Goal: Task Accomplishment & Management: Manage account settings

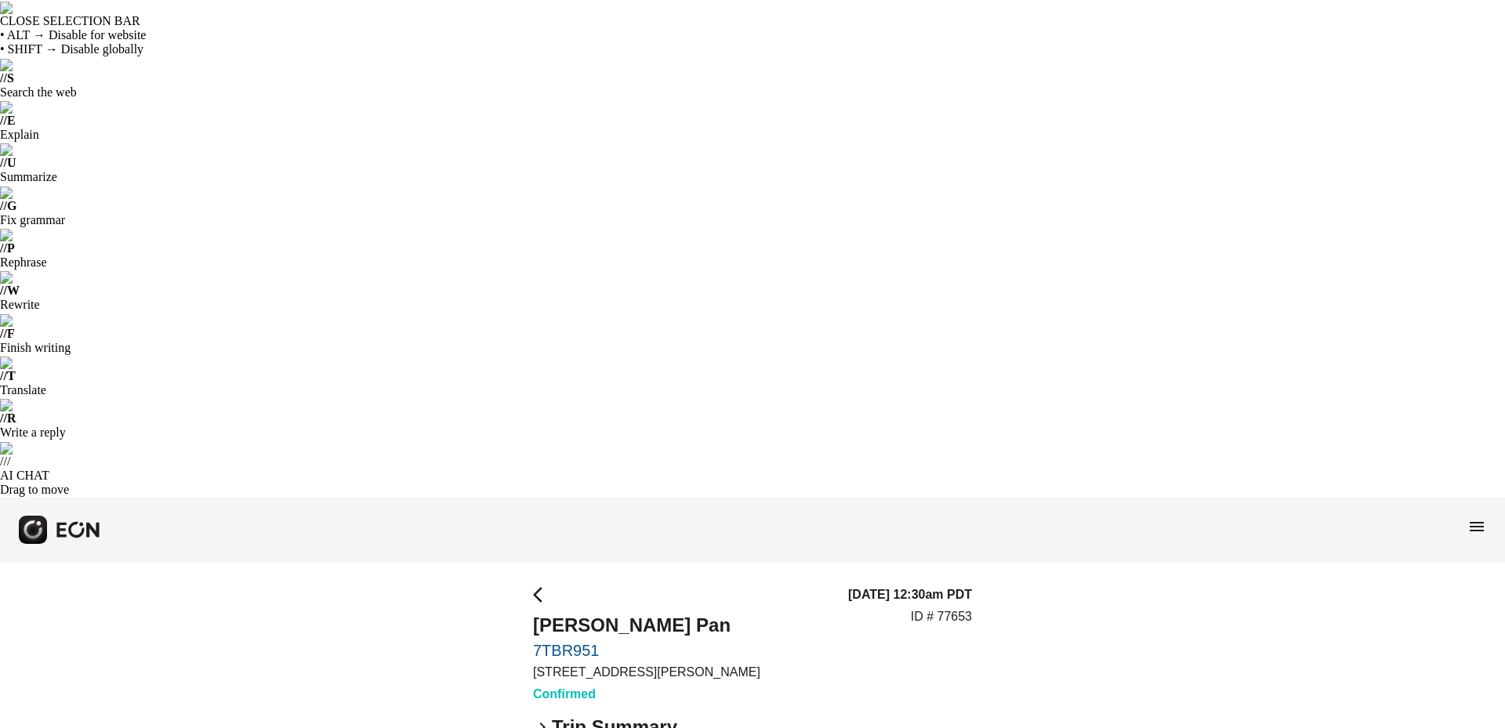
click at [540, 586] on span "arrow_back_ios" at bounding box center [542, 595] width 19 height 19
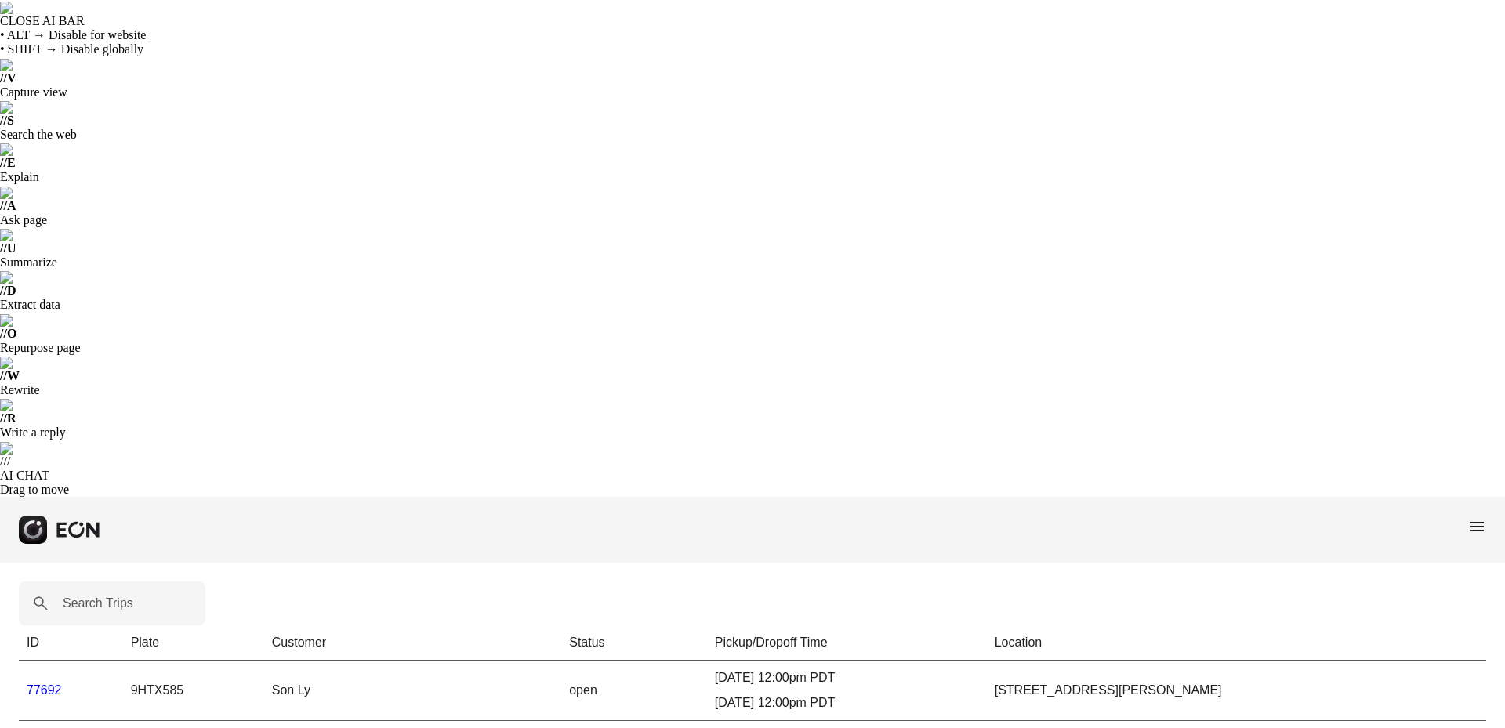
click at [50, 684] on link "77692" at bounding box center [44, 690] width 35 height 13
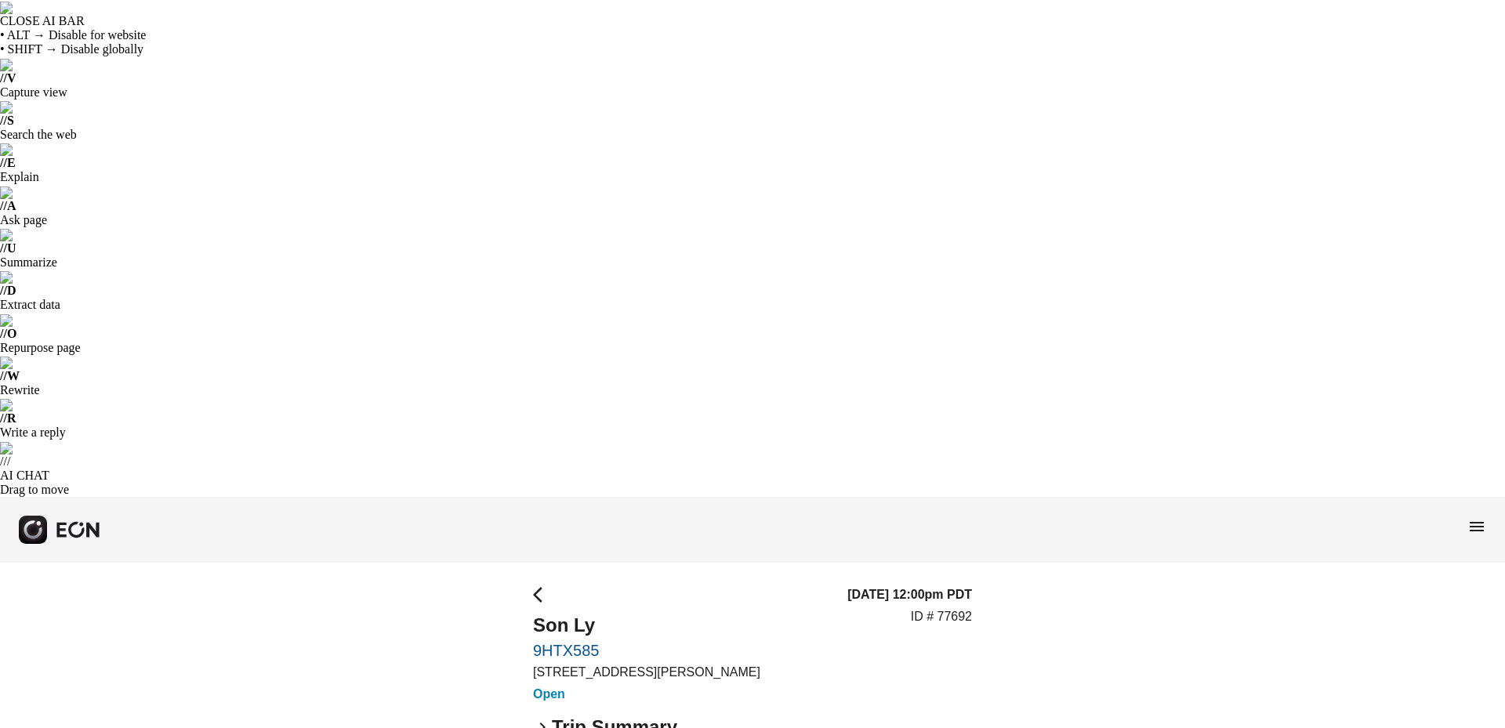
scroll to position [54, 0]
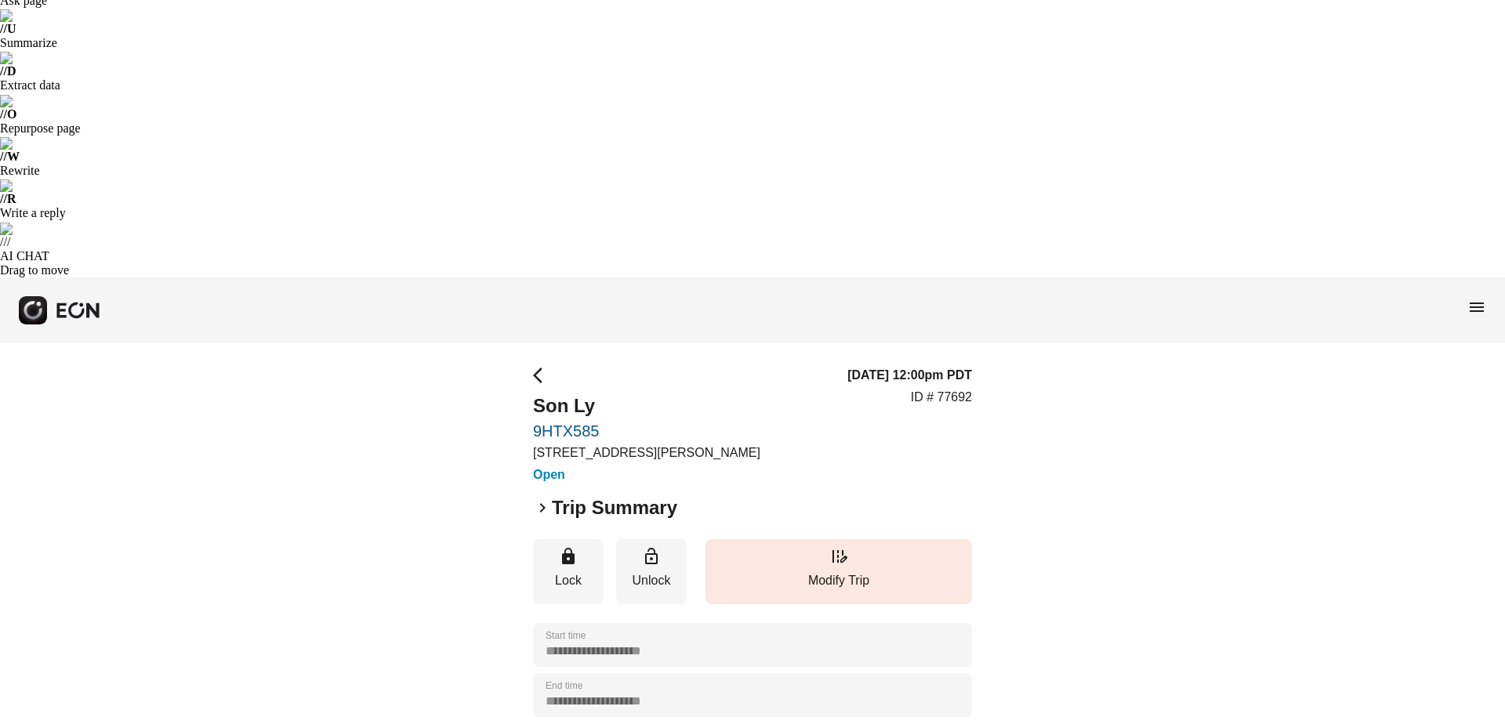
scroll to position [221, 0]
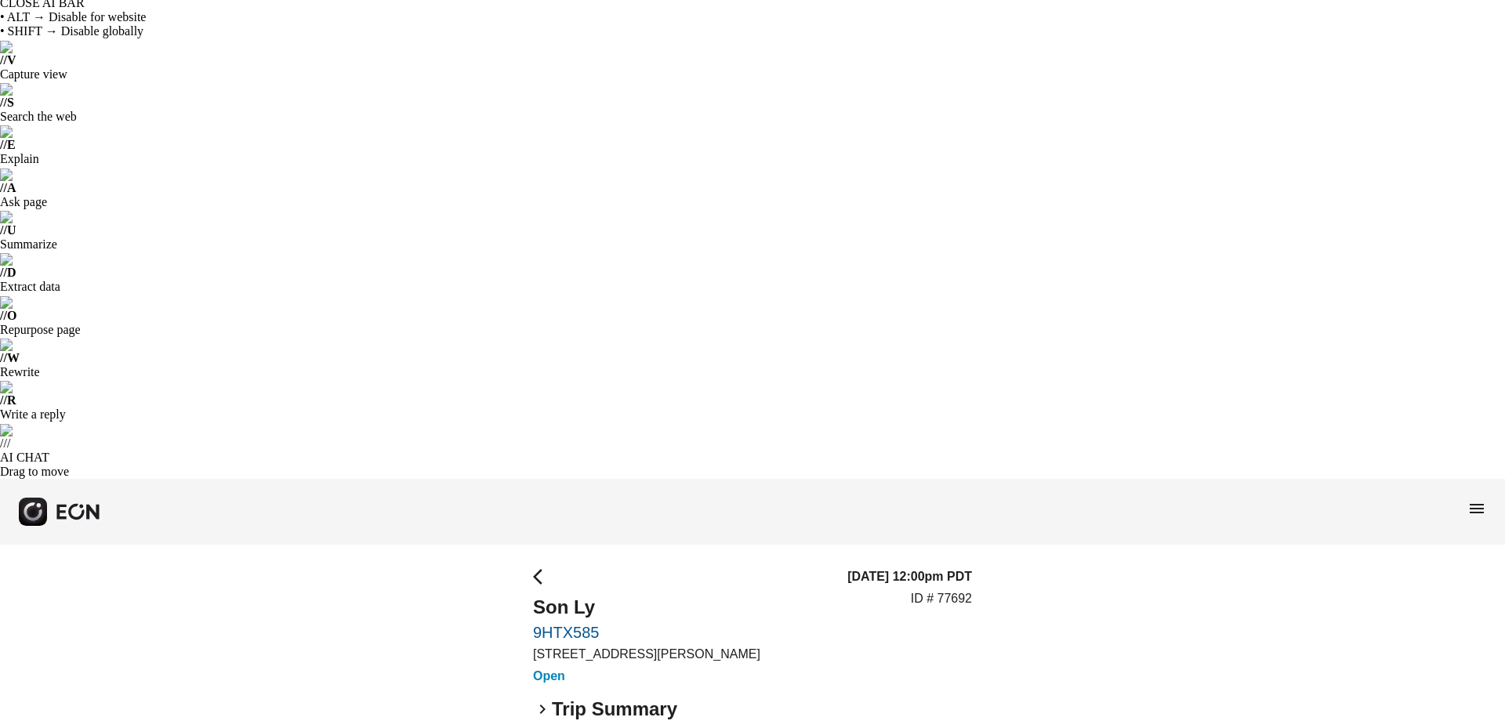
scroll to position [0, 0]
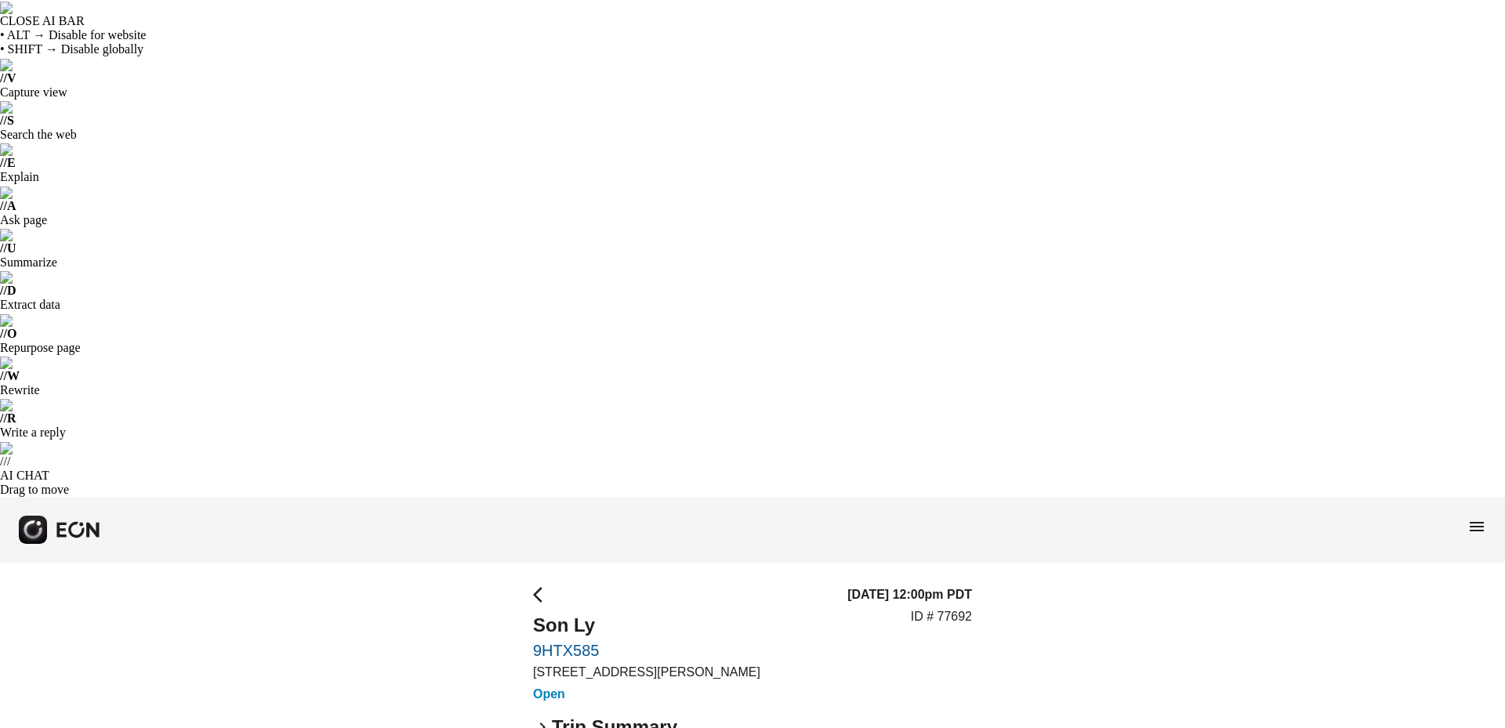
click at [542, 715] on div "keyboard_arrow_right Trip Summary" at bounding box center [752, 727] width 439 height 25
click at [542, 718] on span "keyboard_arrow_down" at bounding box center [542, 727] width 19 height 19
click at [536, 586] on span "arrow_back_ios" at bounding box center [542, 595] width 19 height 19
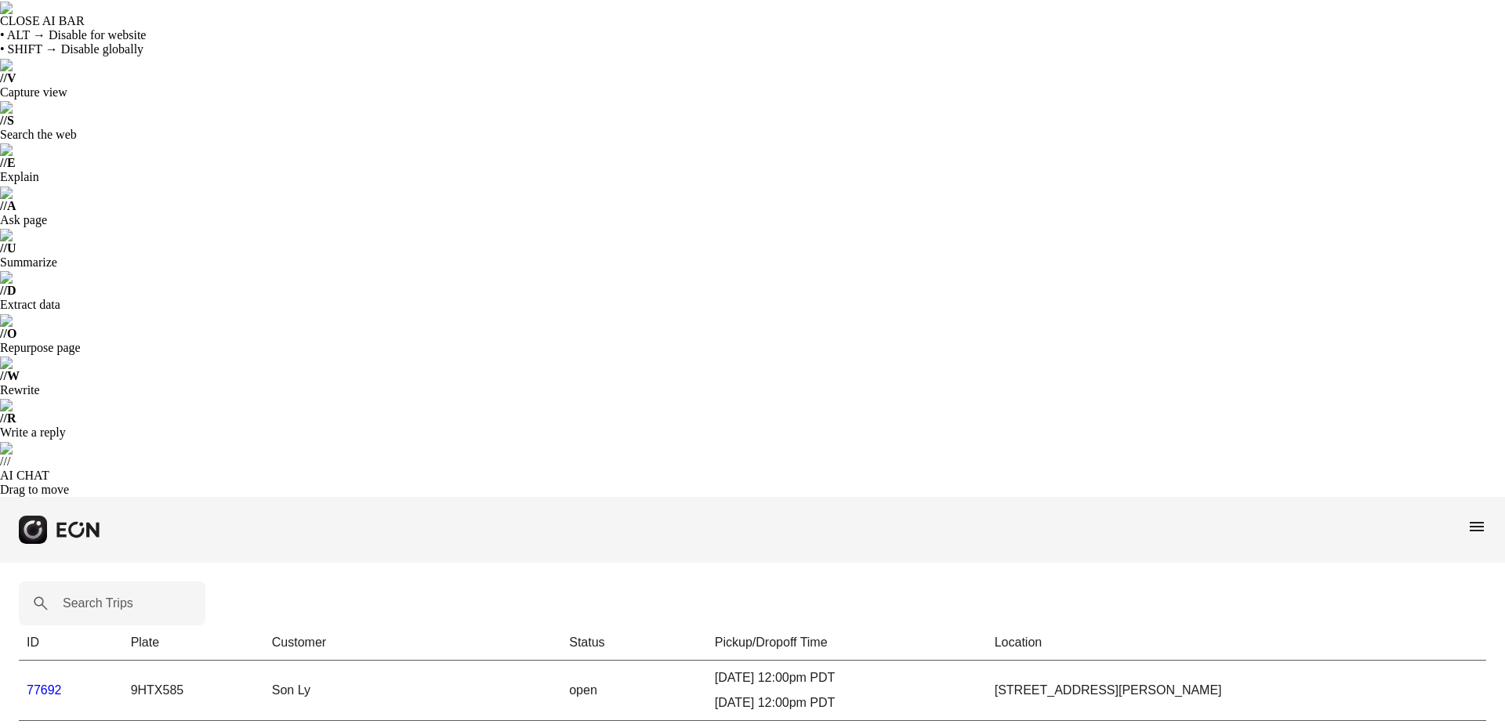
click at [1473, 518] on span "menu" at bounding box center [1477, 527] width 19 height 19
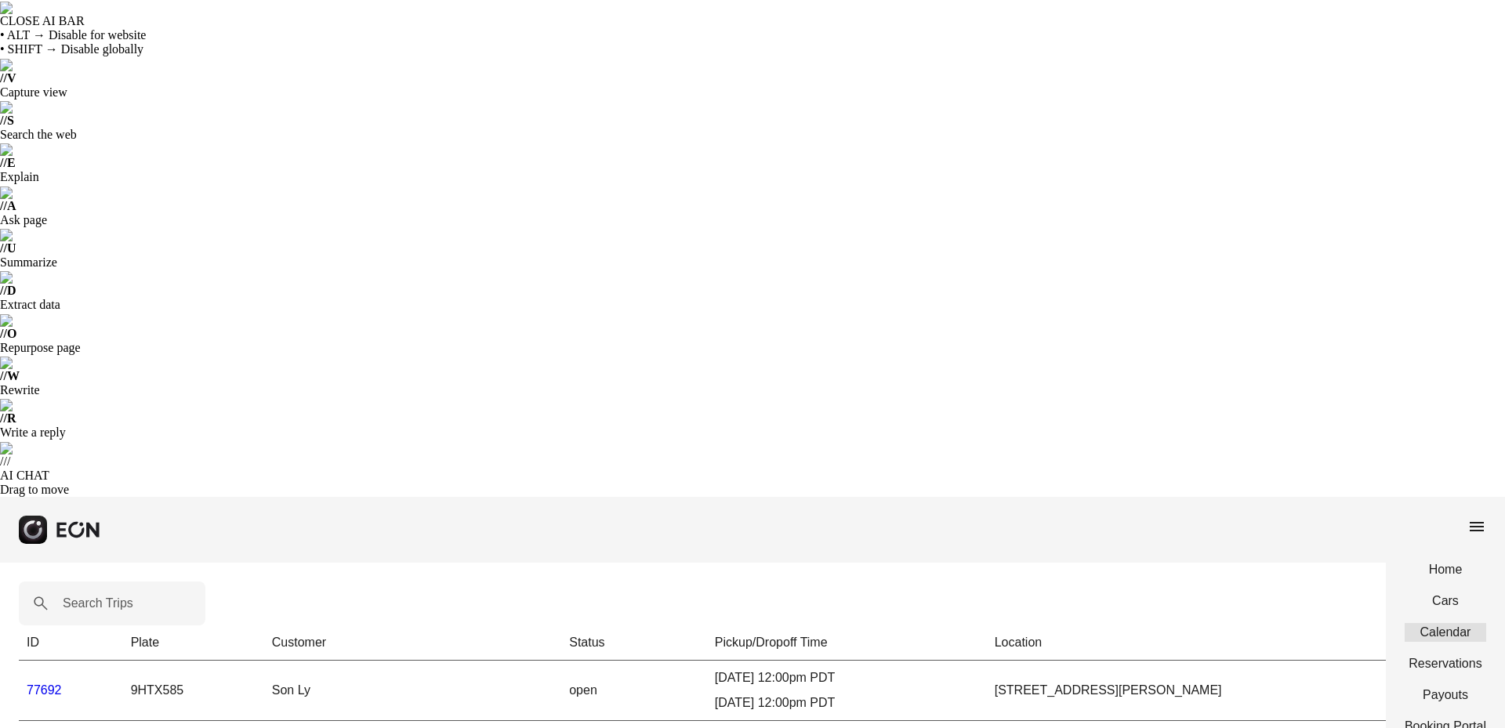
click at [1448, 623] on link "Calendar" at bounding box center [1446, 632] width 82 height 19
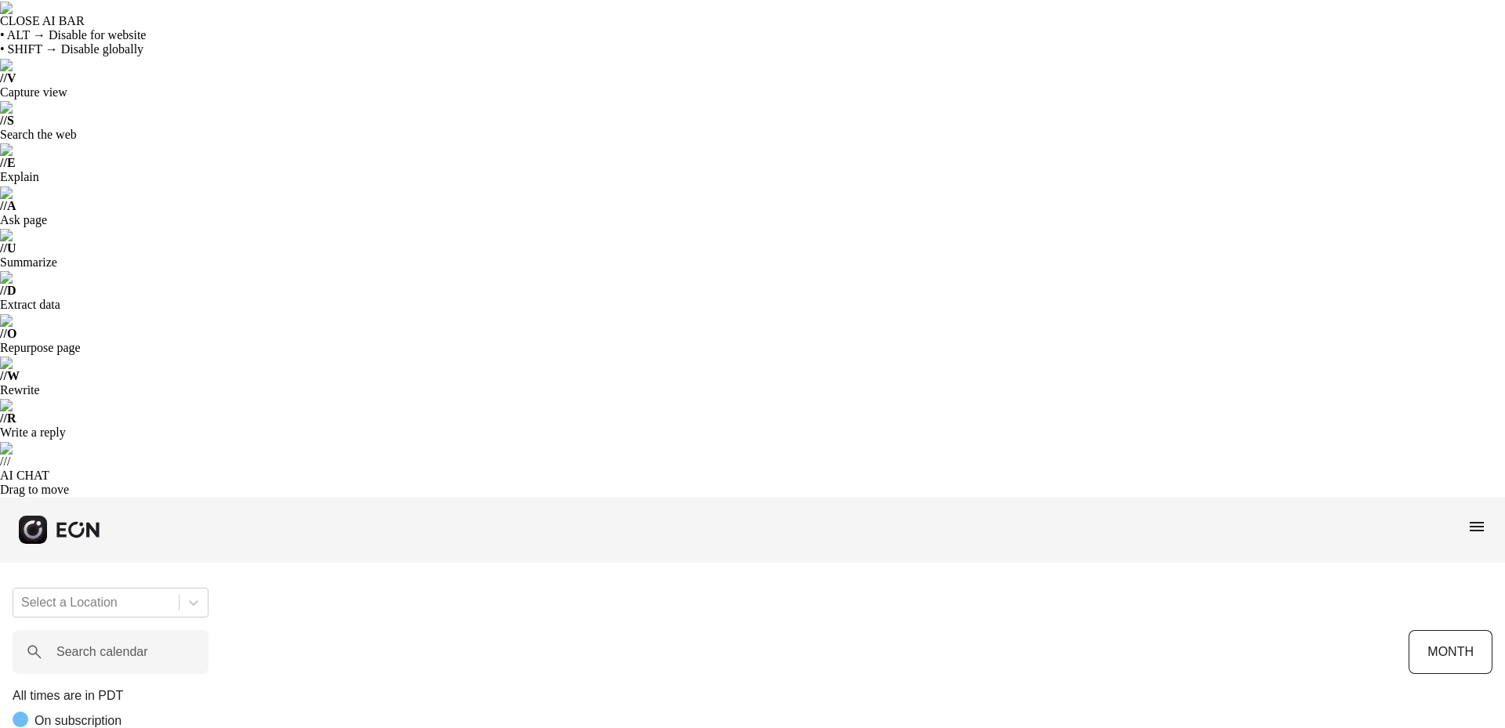
scroll to position [0, 117]
drag, startPoint x: 281, startPoint y: 510, endPoint x: 311, endPoint y: 485, distance: 38.9
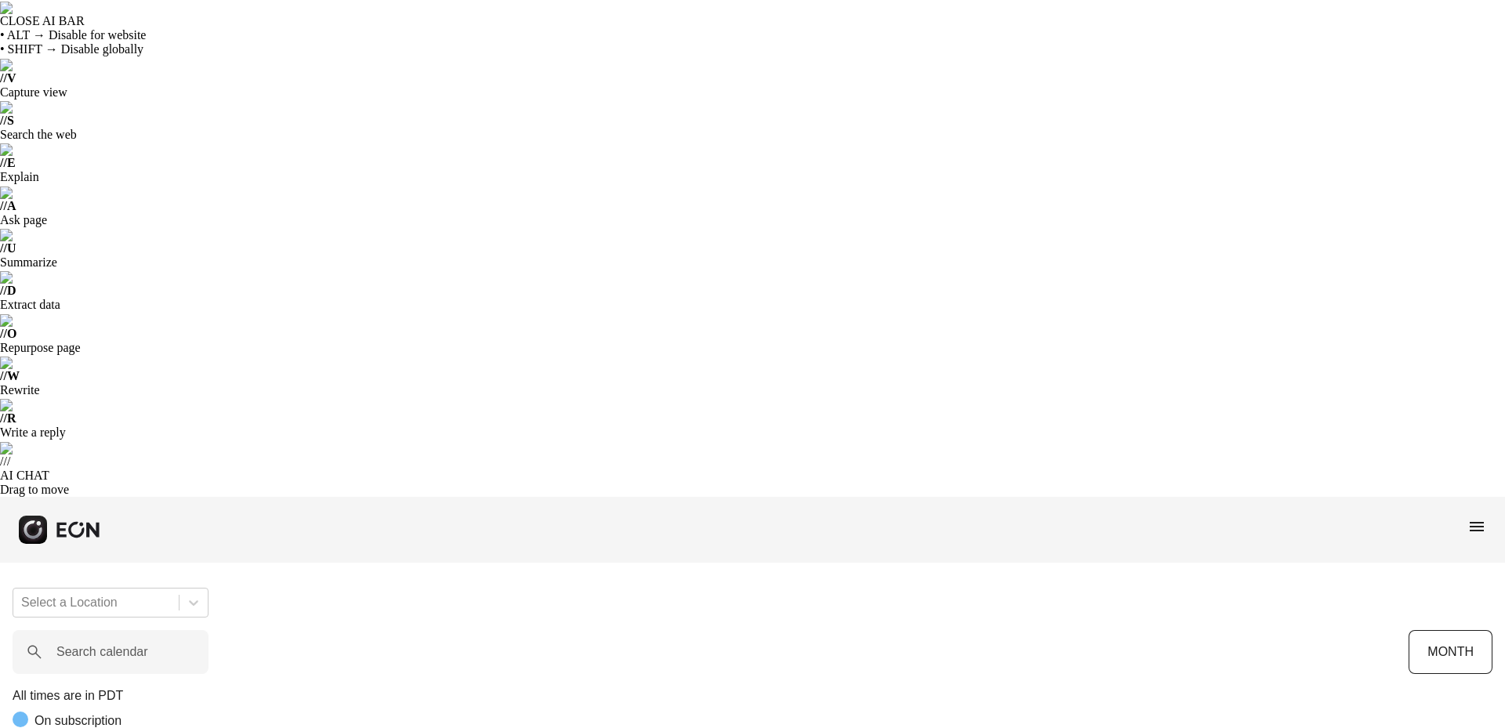
drag, startPoint x: 419, startPoint y: 515, endPoint x: 985, endPoint y: 646, distance: 580.3
click at [985, 646] on html "CLOSE AI BAR • ALT → Disable for website • SHIFT → Disable globally // V Captur…" at bounding box center [752, 533] width 1505 height 1067
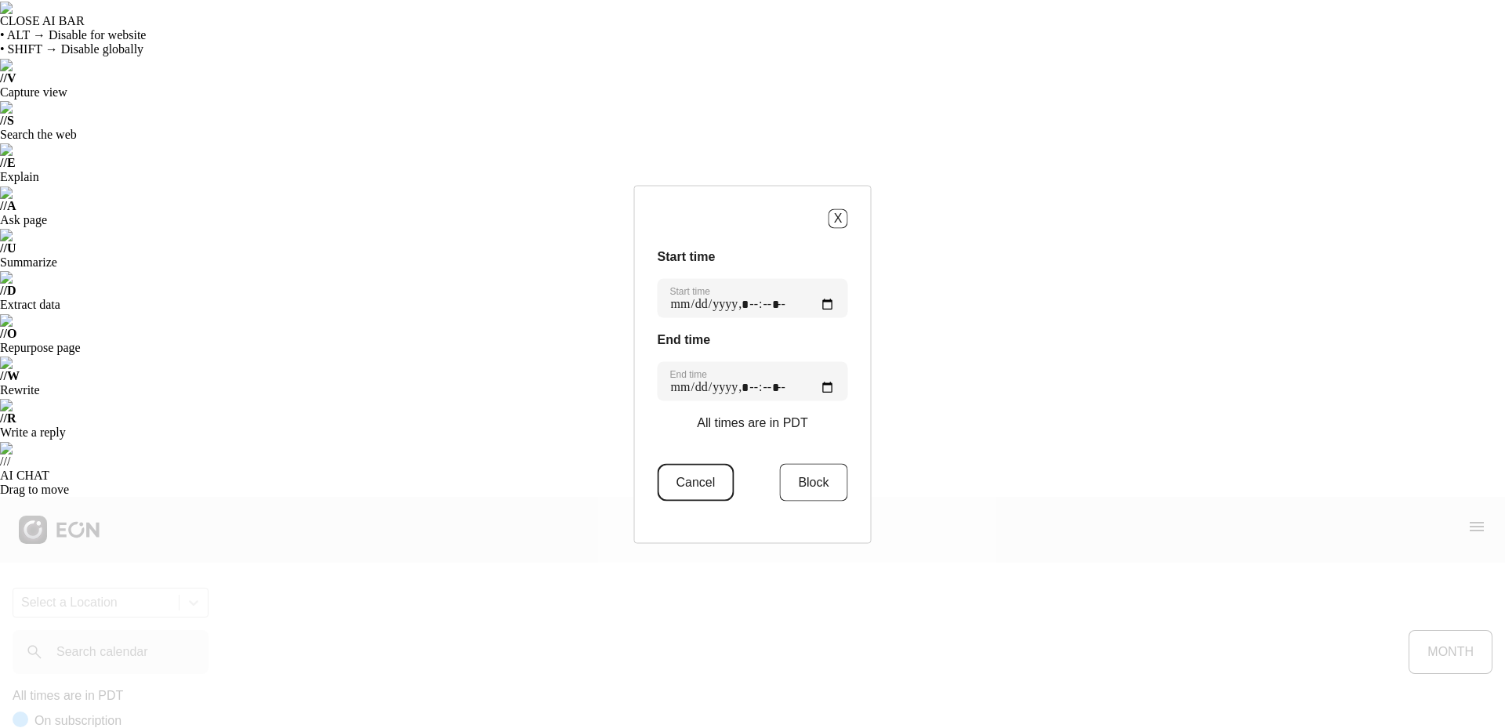
click at [679, 481] on button "Cancel" at bounding box center [696, 482] width 77 height 38
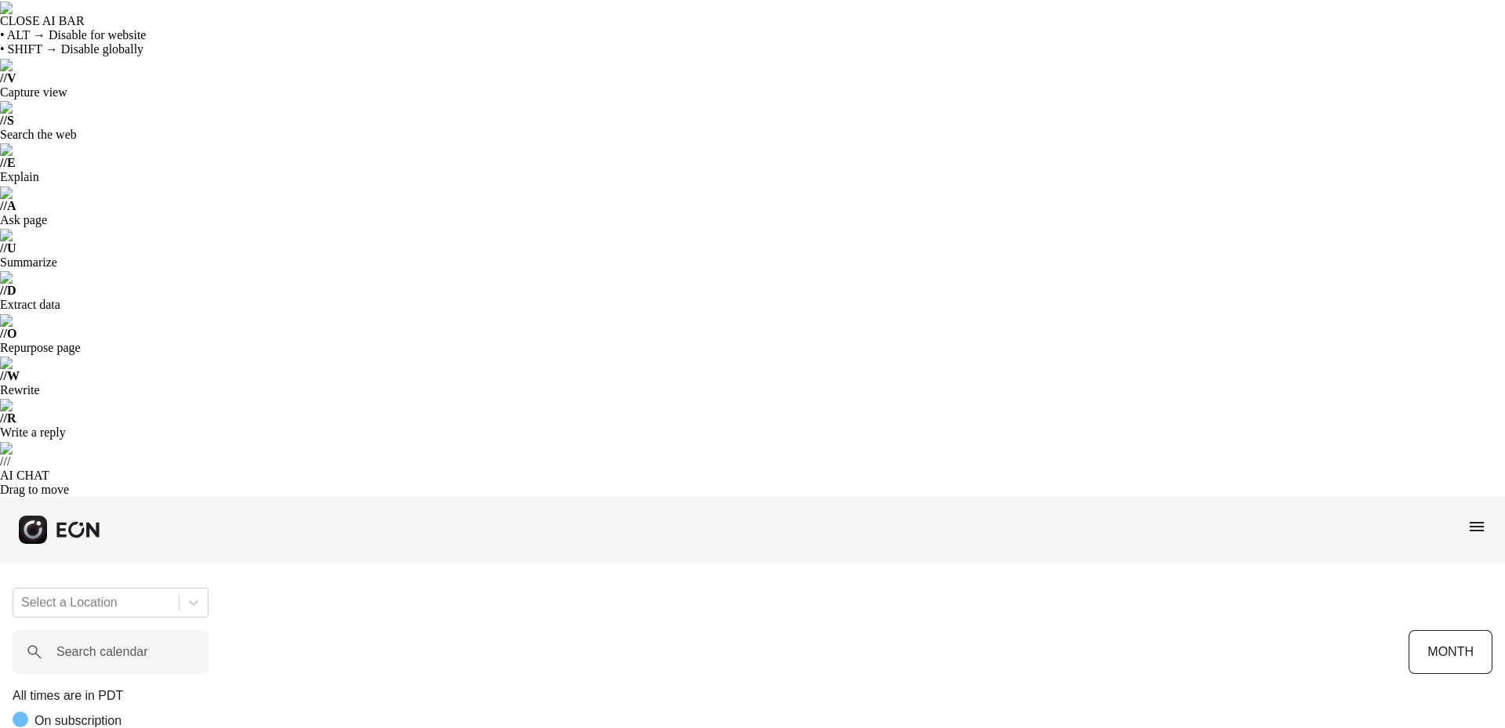
drag, startPoint x: 521, startPoint y: 540, endPoint x: 730, endPoint y: 536, distance: 208.6
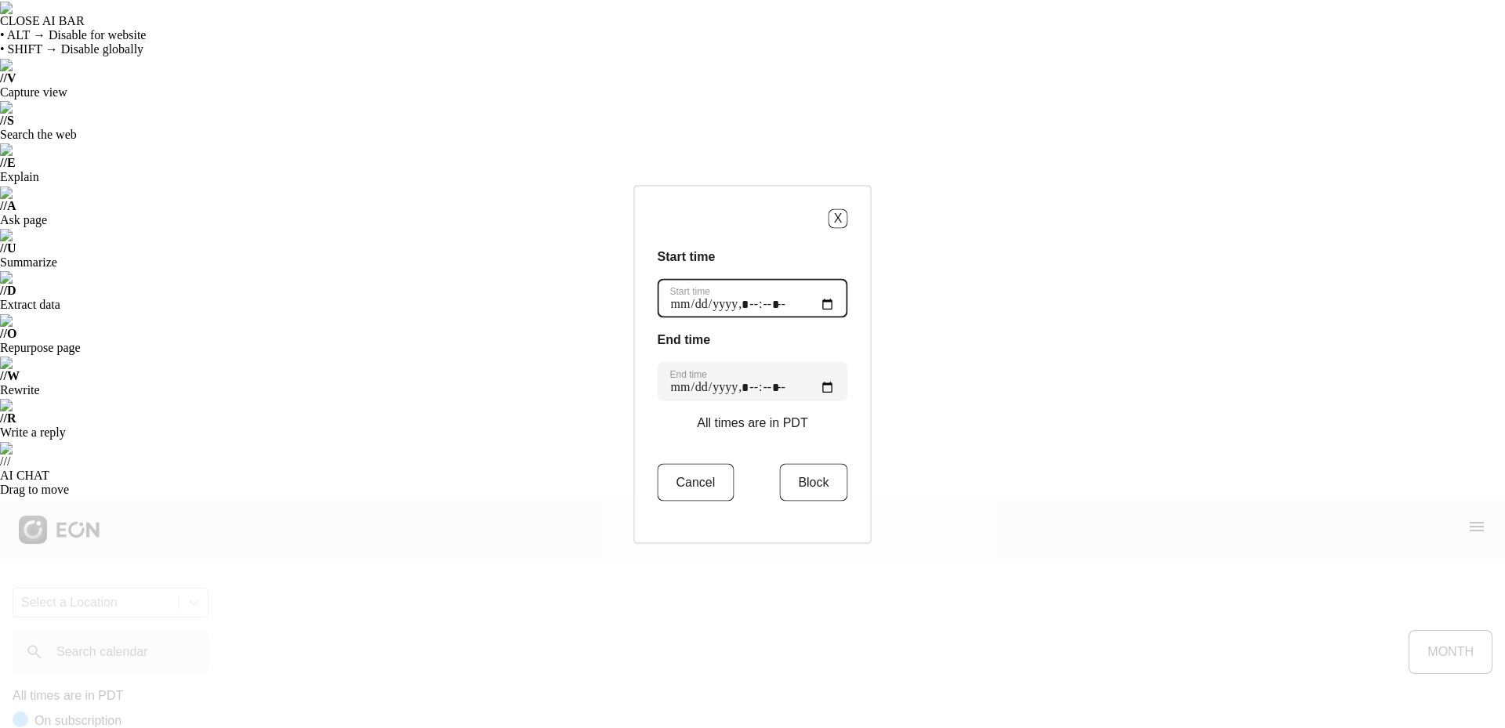
click at [760, 303] on time "Start time" at bounding box center [753, 297] width 191 height 39
type time "**********"
click at [754, 390] on time "End time" at bounding box center [753, 380] width 191 height 39
type time "**********"
click at [815, 482] on button "Block" at bounding box center [813, 482] width 68 height 38
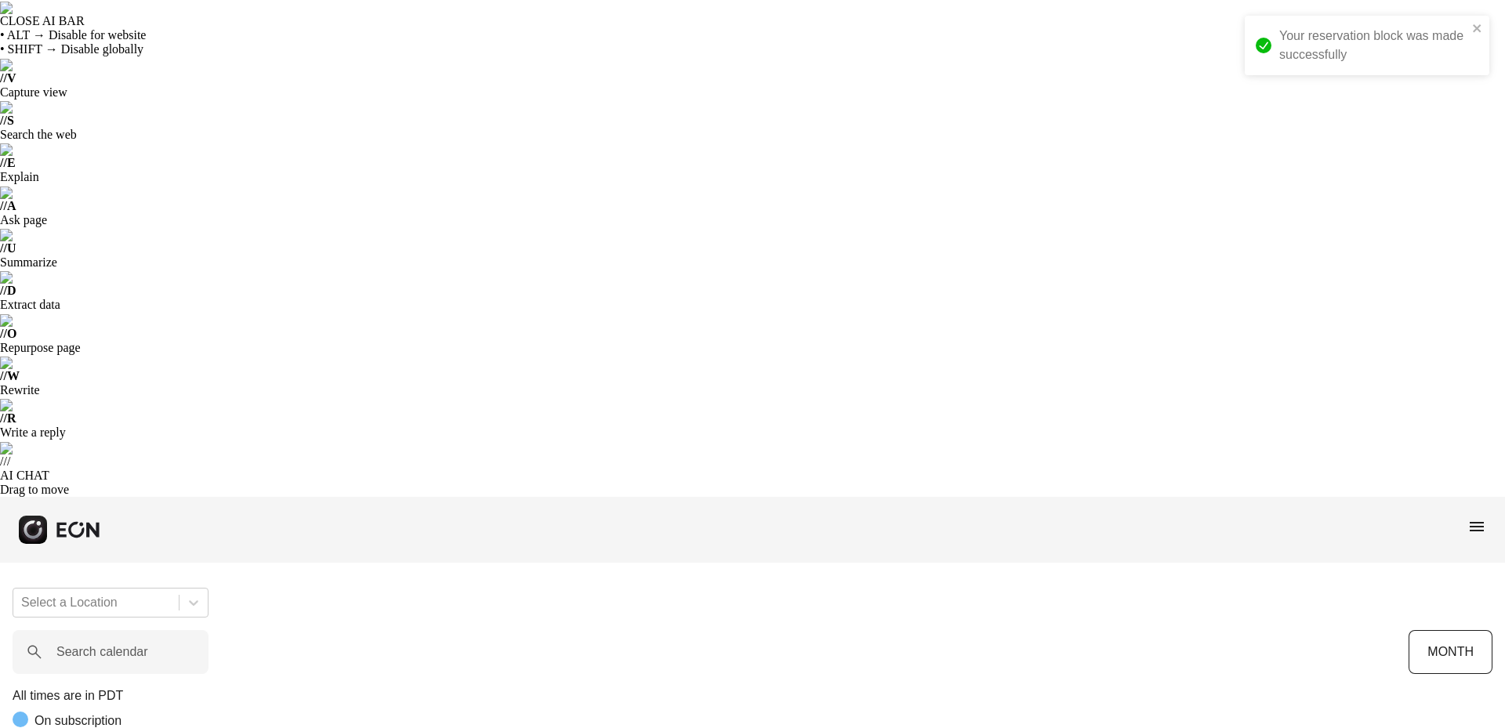
drag, startPoint x: 953, startPoint y: 521, endPoint x: 1178, endPoint y: 538, distance: 225.6
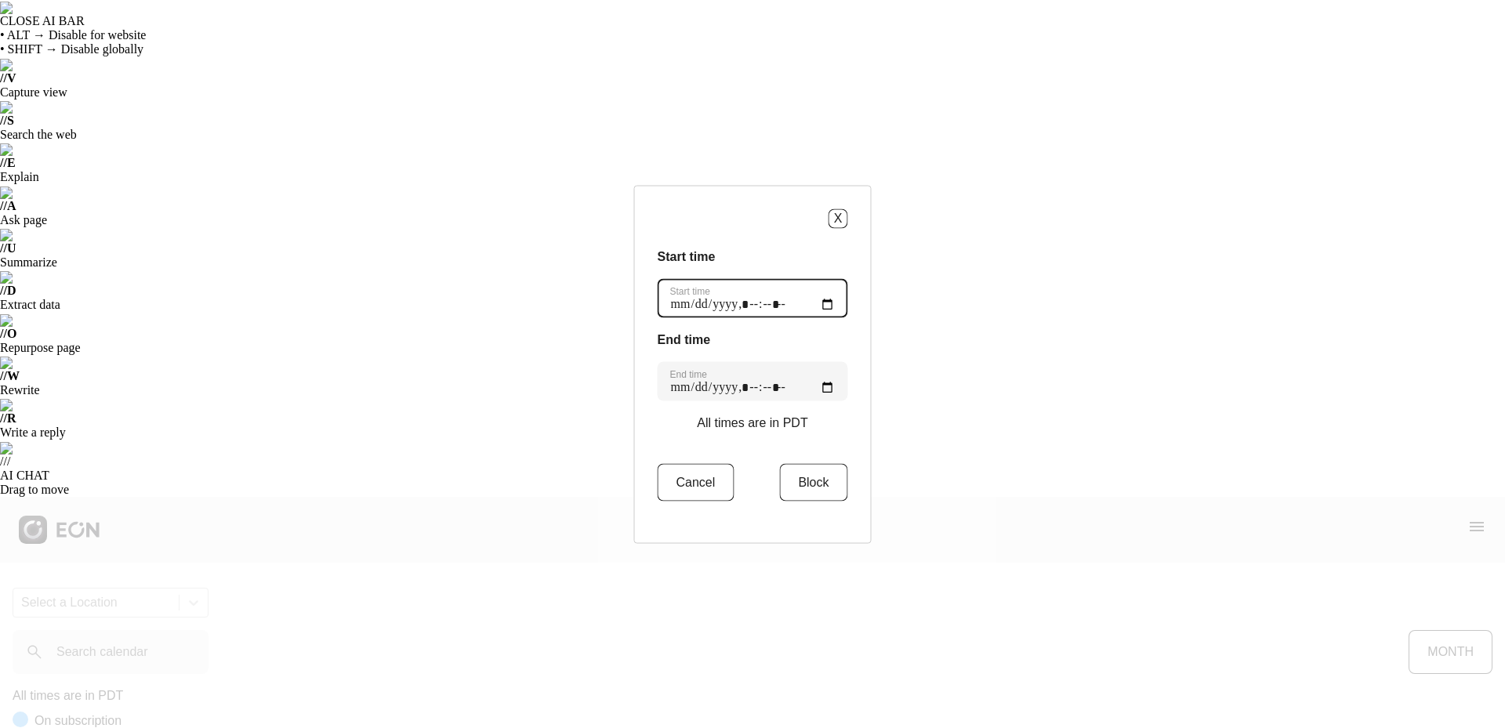
click at [757, 305] on time "Start time" at bounding box center [753, 297] width 191 height 39
type time "**********"
click at [761, 387] on time "End time" at bounding box center [753, 380] width 191 height 39
type time "**********"
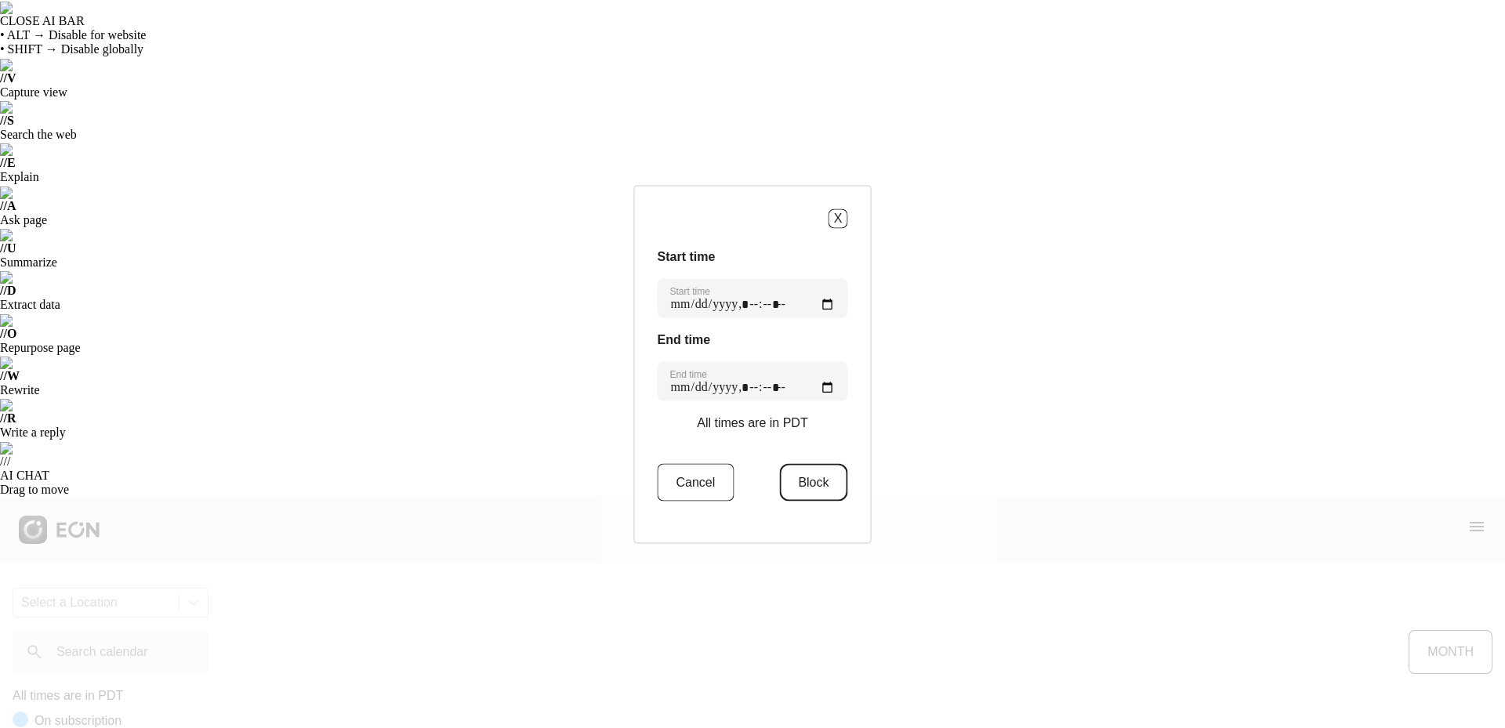
click at [835, 495] on button "Block" at bounding box center [813, 482] width 68 height 38
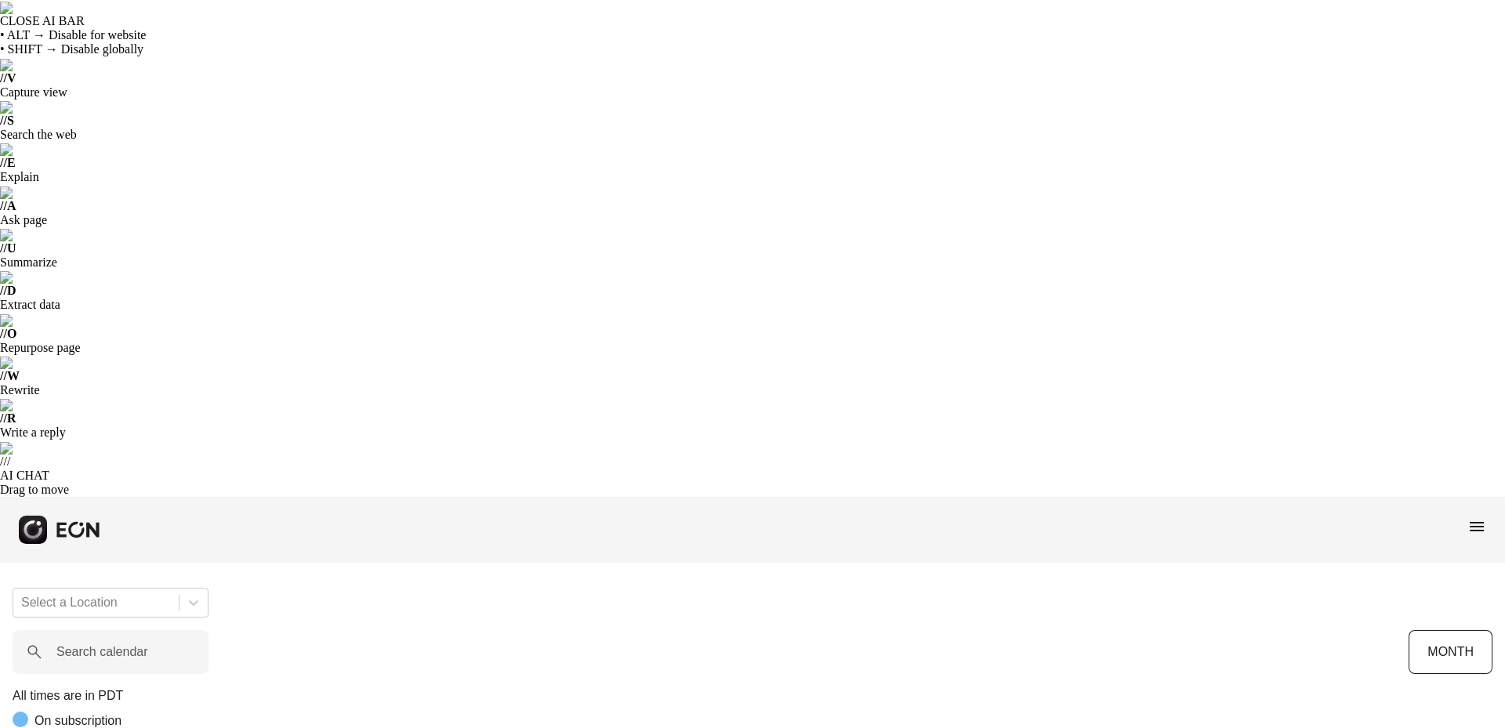
scroll to position [0, 468]
drag, startPoint x: 1108, startPoint y: 441, endPoint x: 1090, endPoint y: 436, distance: 18.6
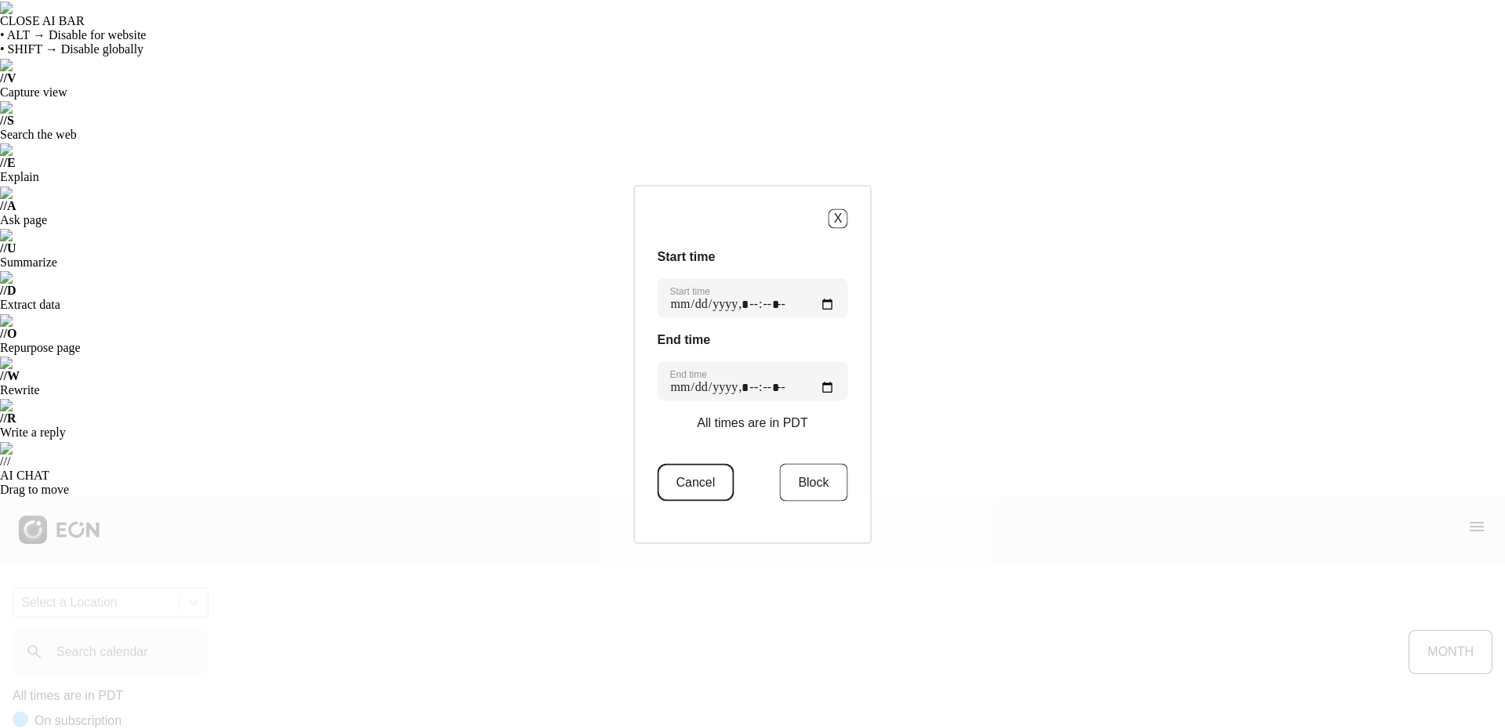
click at [700, 481] on button "Cancel" at bounding box center [696, 482] width 77 height 38
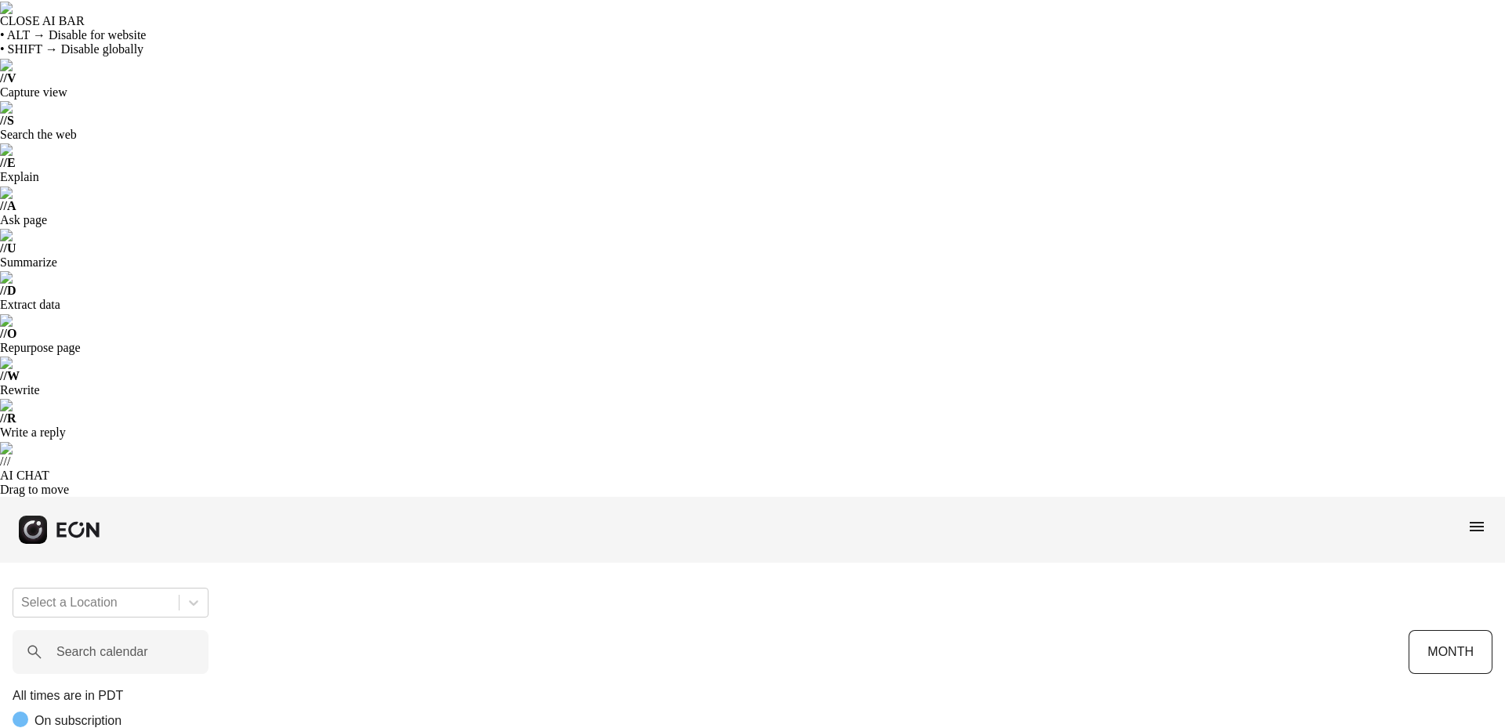
drag, startPoint x: 1106, startPoint y: 371, endPoint x: 1244, endPoint y: 372, distance: 138.0
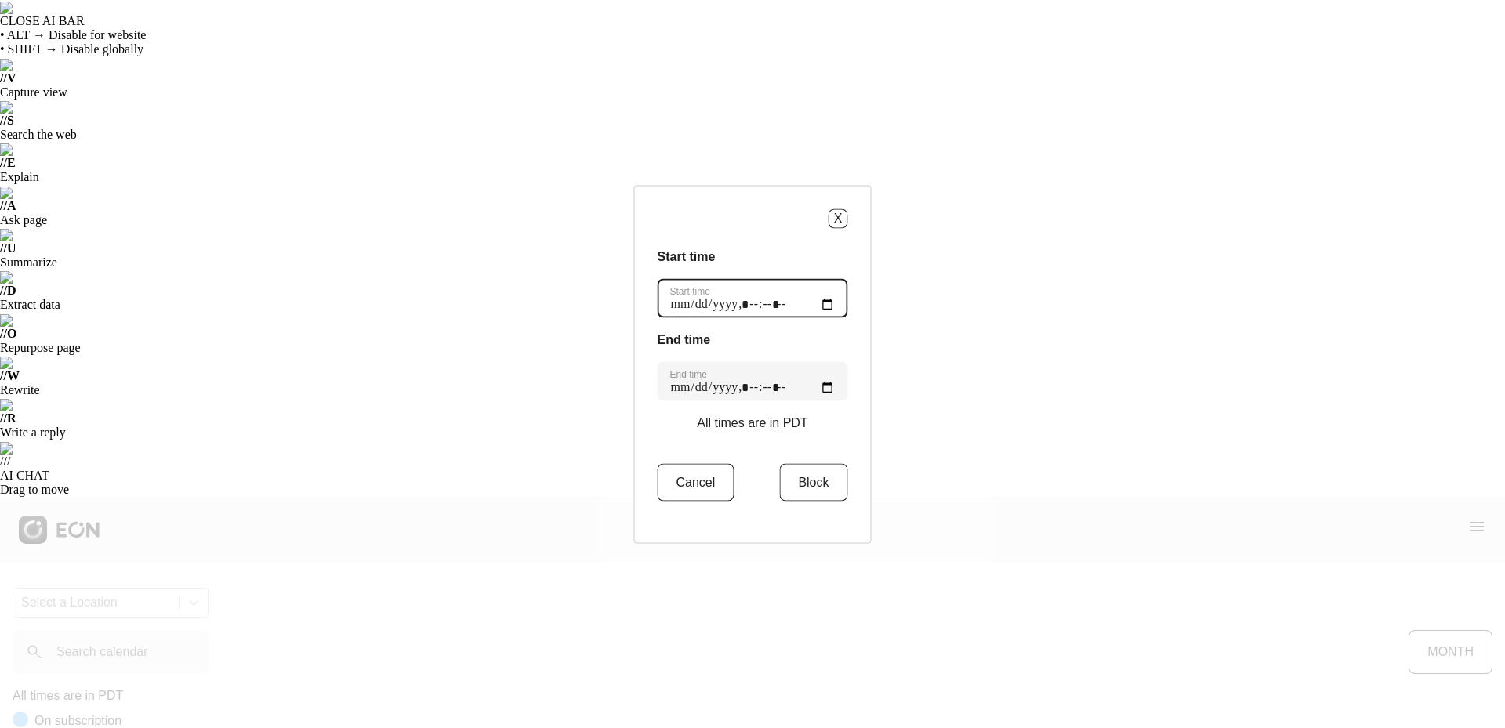
click at [761, 304] on time "Start time" at bounding box center [753, 297] width 191 height 39
type time "**********"
click at [755, 391] on time "End time" at bounding box center [753, 380] width 191 height 39
click at [797, 387] on time "End time" at bounding box center [753, 380] width 191 height 39
type time "**********"
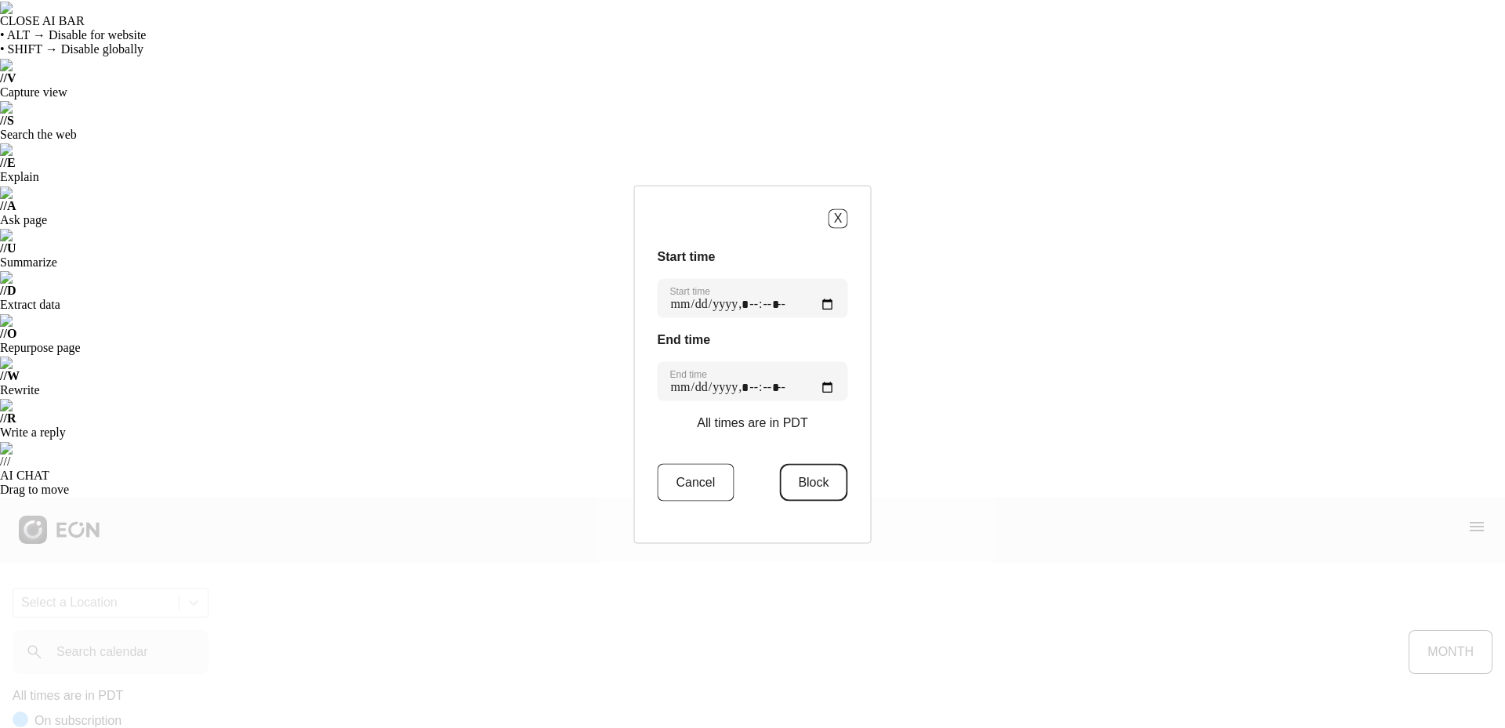
click at [833, 480] on button "Block" at bounding box center [813, 482] width 68 height 38
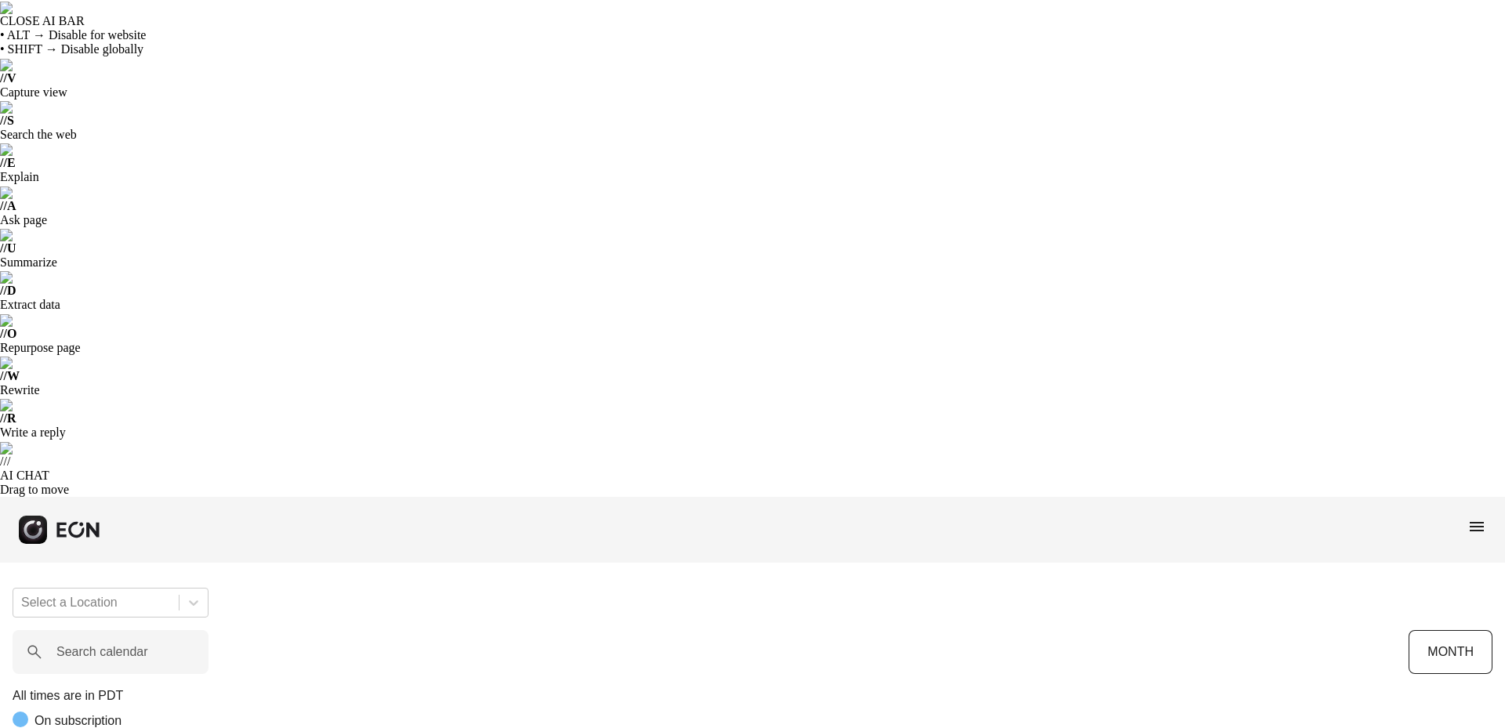
scroll to position [0, 0]
